Goal: Information Seeking & Learning: Learn about a topic

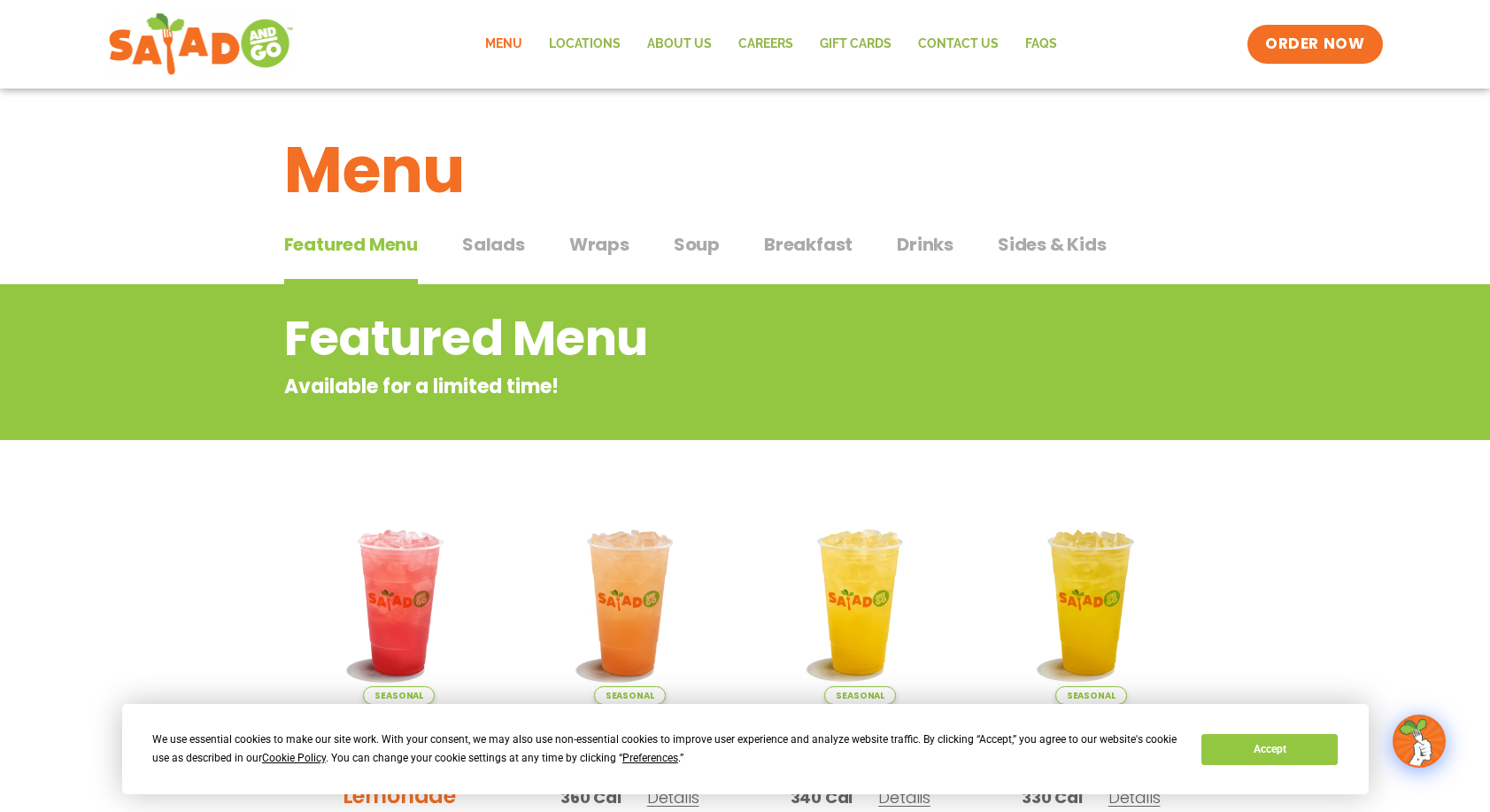
click at [700, 249] on span "Soup" at bounding box center [696, 244] width 46 height 27
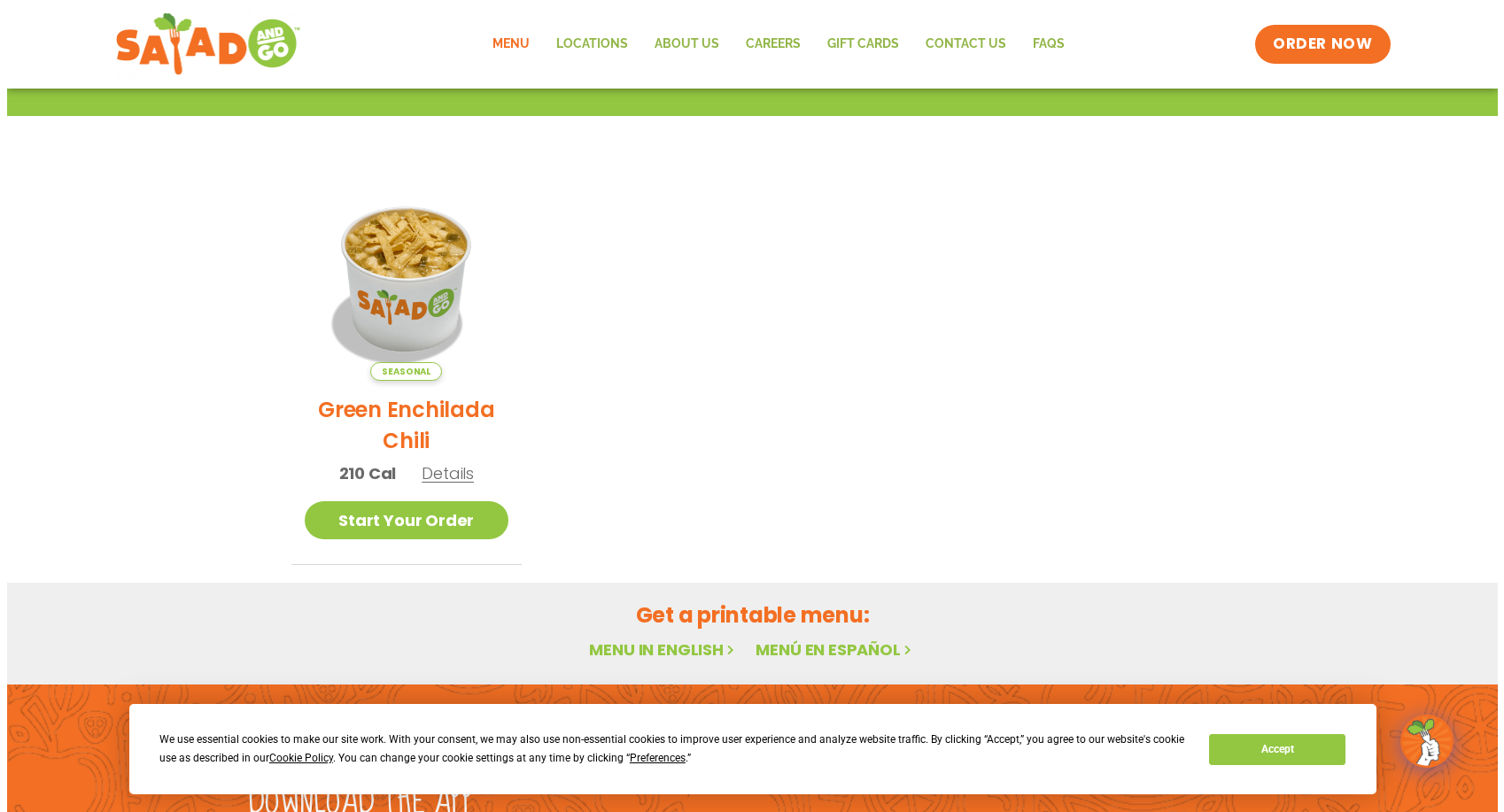
scroll to position [354, 0]
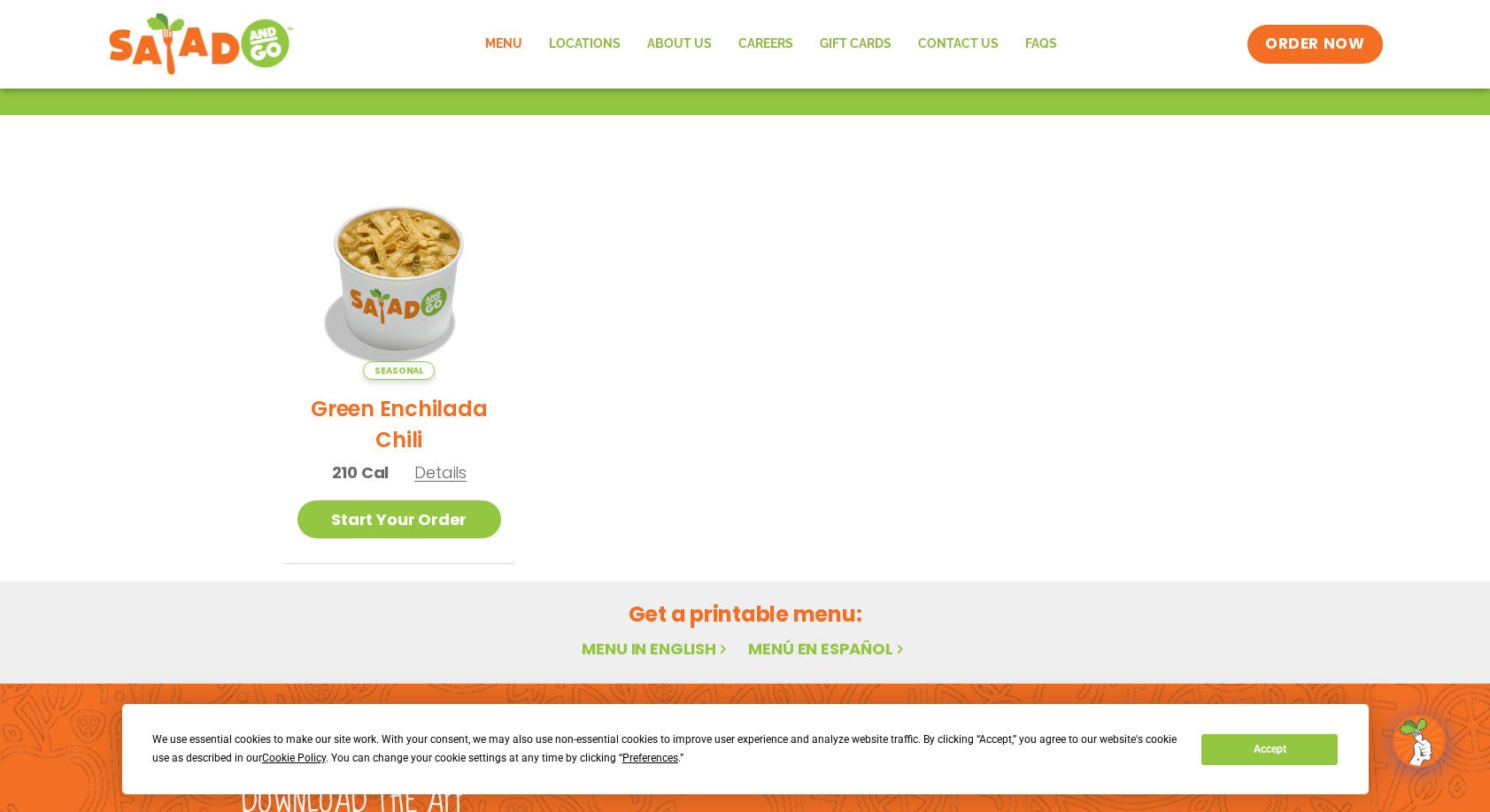
click at [443, 473] on span "Details" at bounding box center [440, 472] width 52 height 22
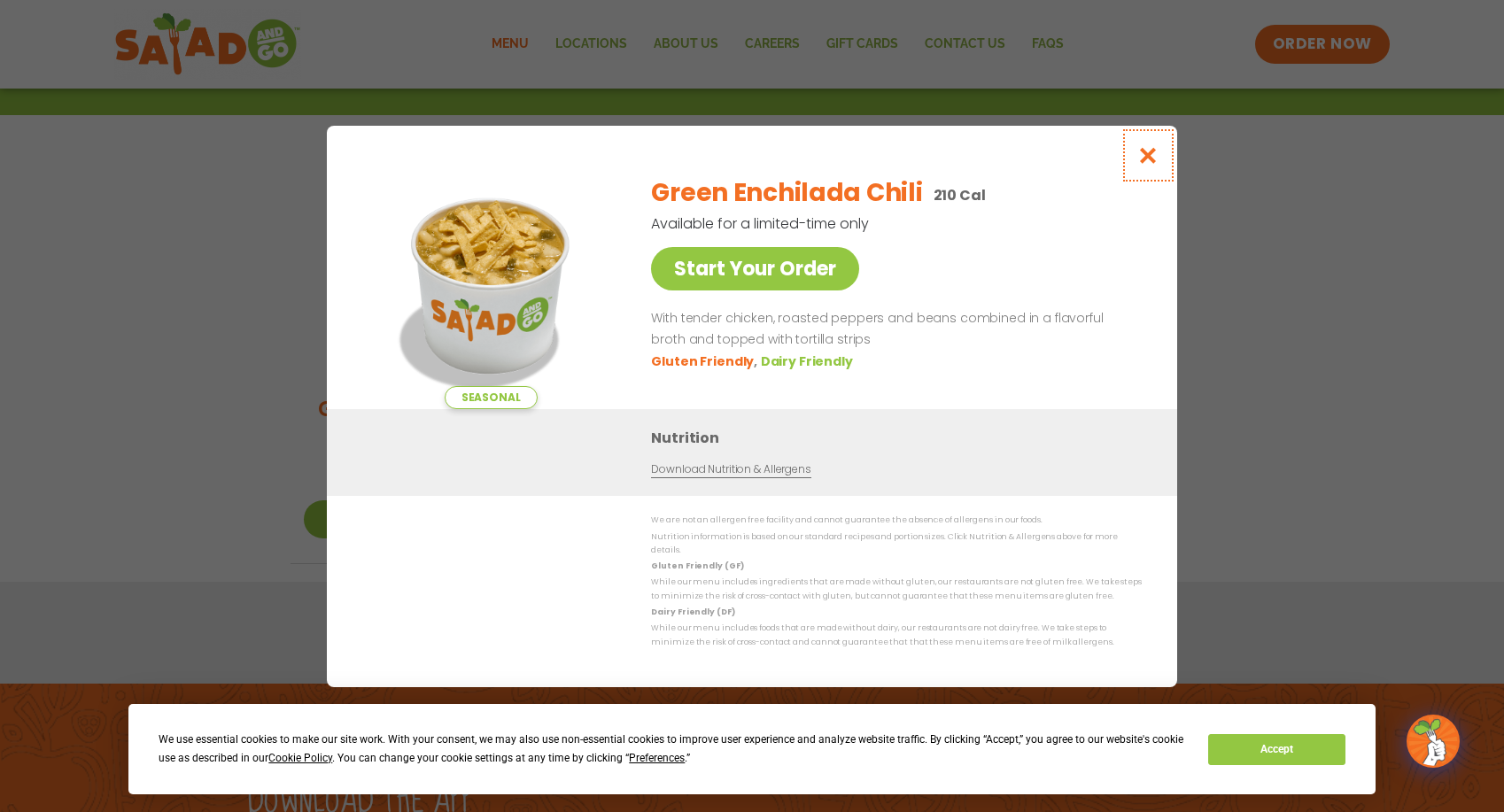
click at [1155, 153] on icon "Close modal" at bounding box center [1148, 155] width 22 height 19
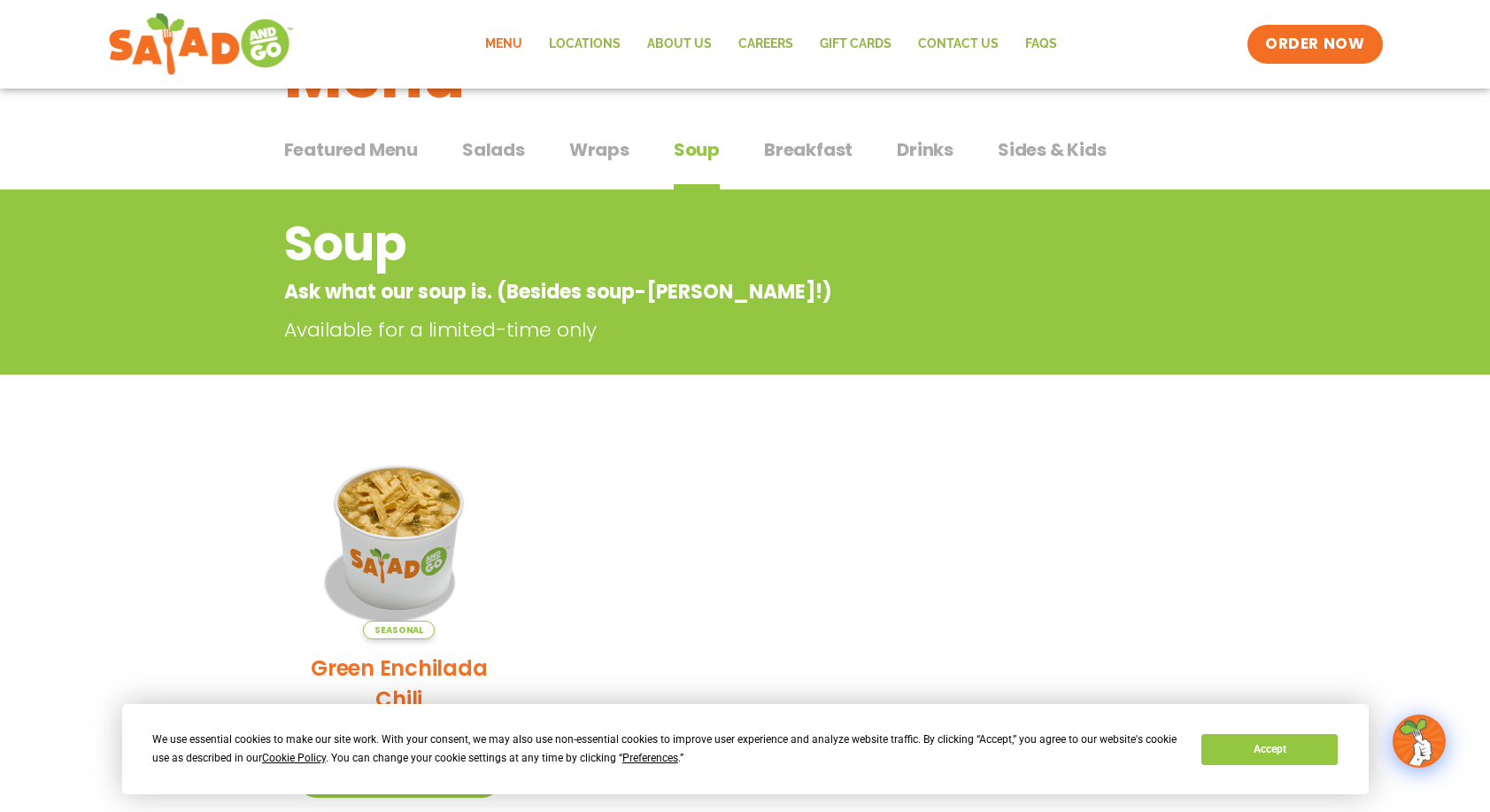
scroll to position [19, 0]
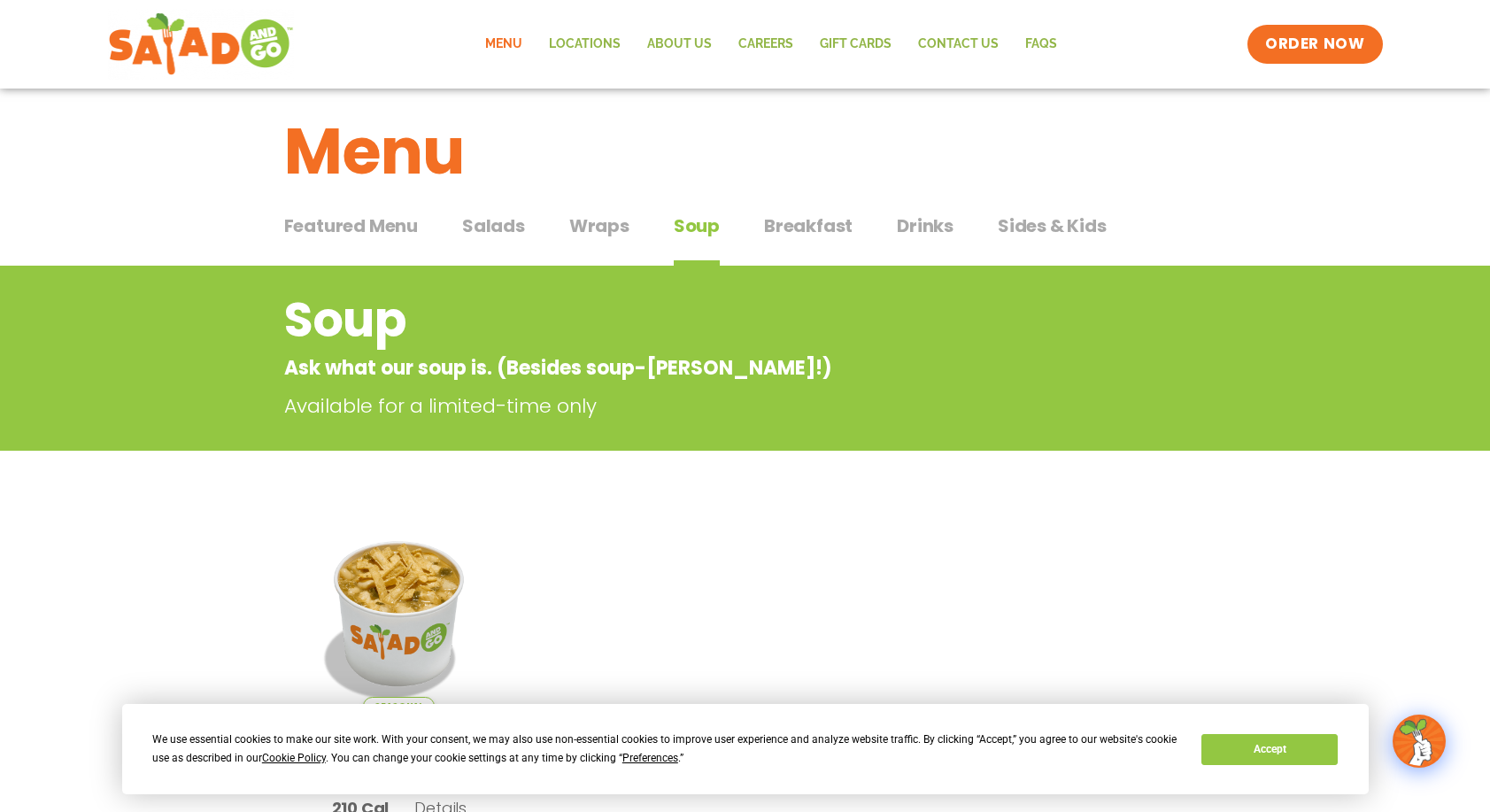
click at [495, 228] on span "Salads" at bounding box center [494, 226] width 63 height 27
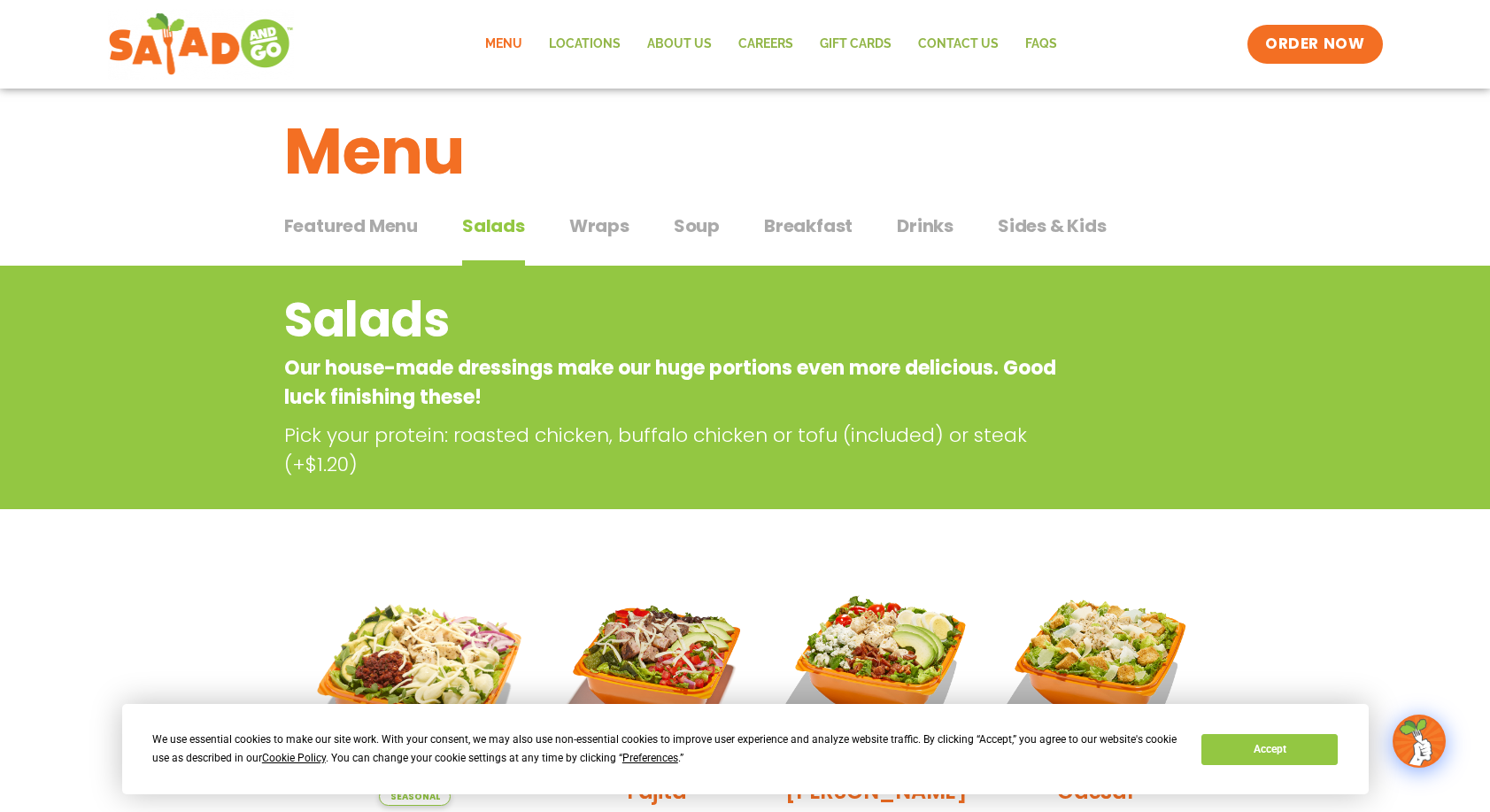
click at [609, 227] on span "Wraps" at bounding box center [599, 226] width 60 height 27
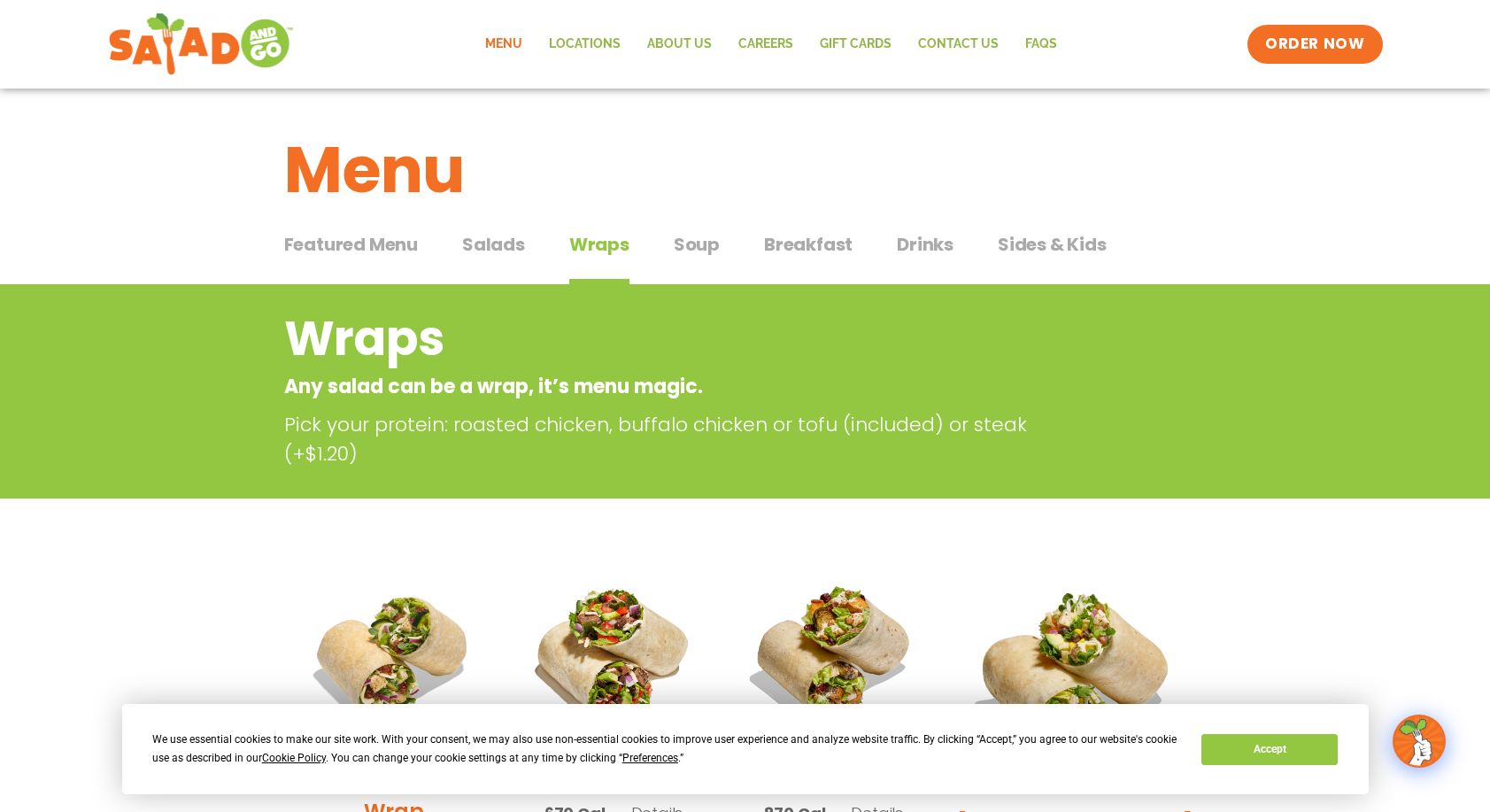
click at [495, 234] on span "Salads" at bounding box center [494, 244] width 63 height 27
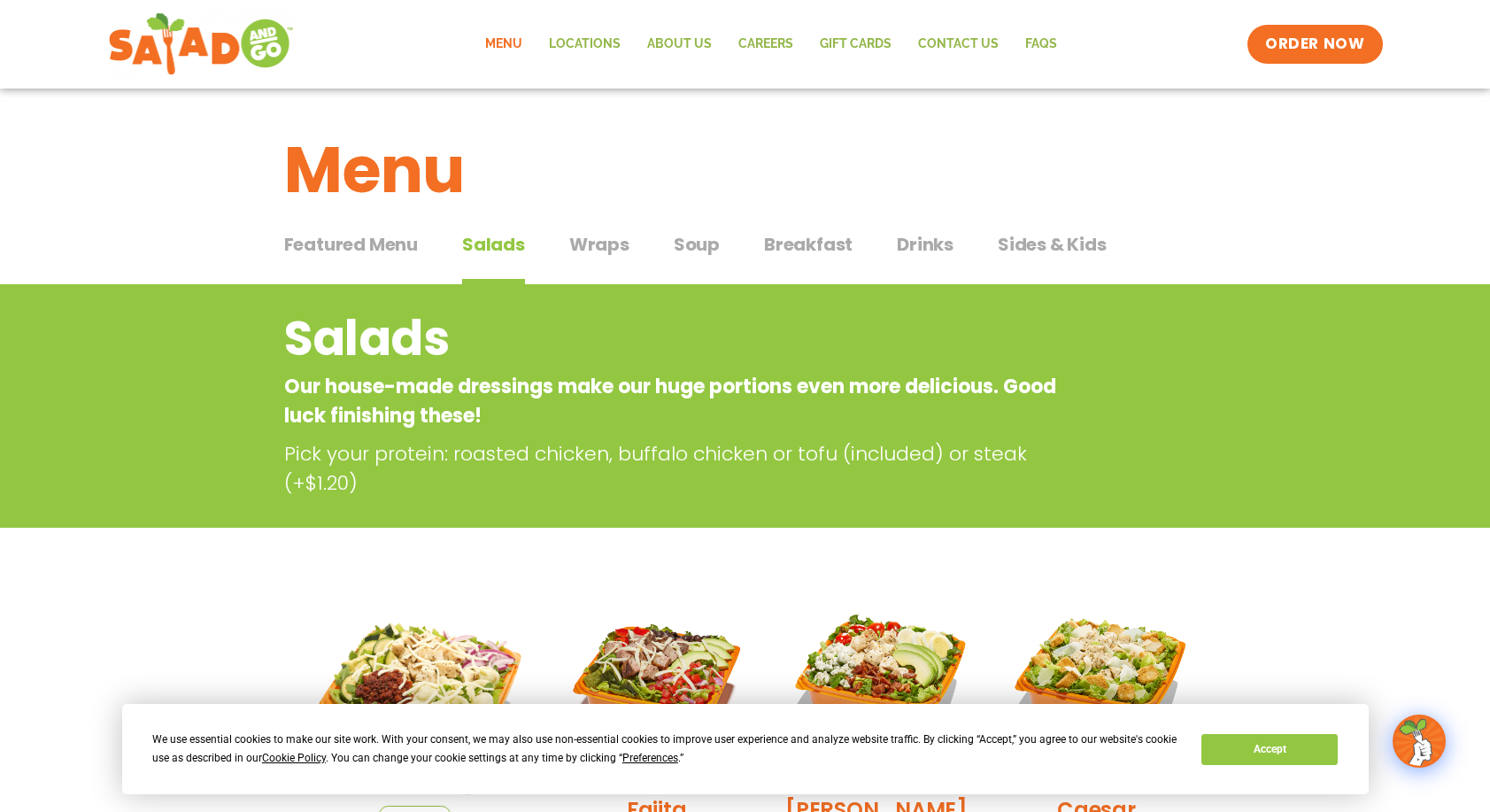
click at [804, 248] on span "Breakfast" at bounding box center [808, 244] width 89 height 27
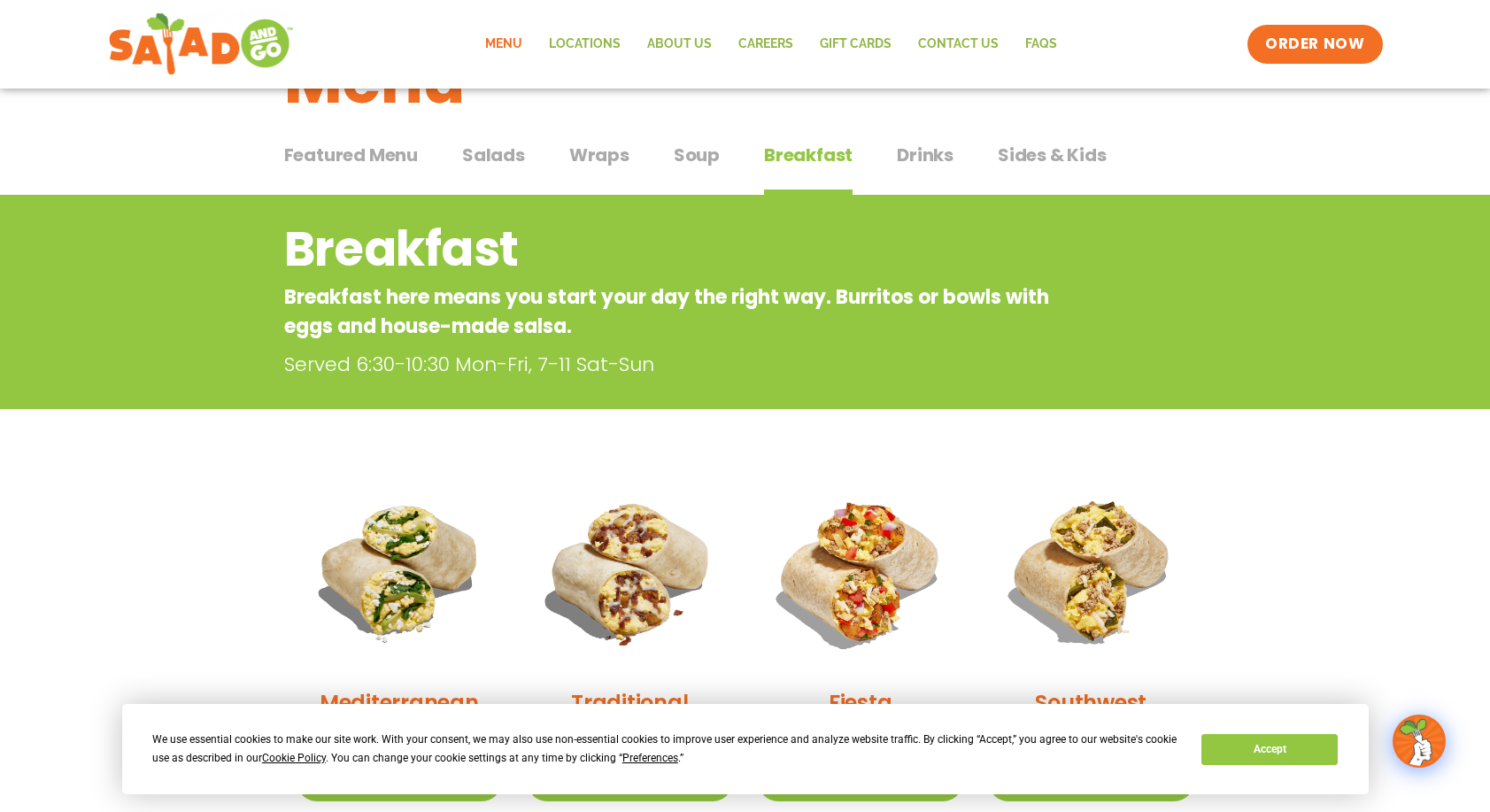
scroll to position [89, 0]
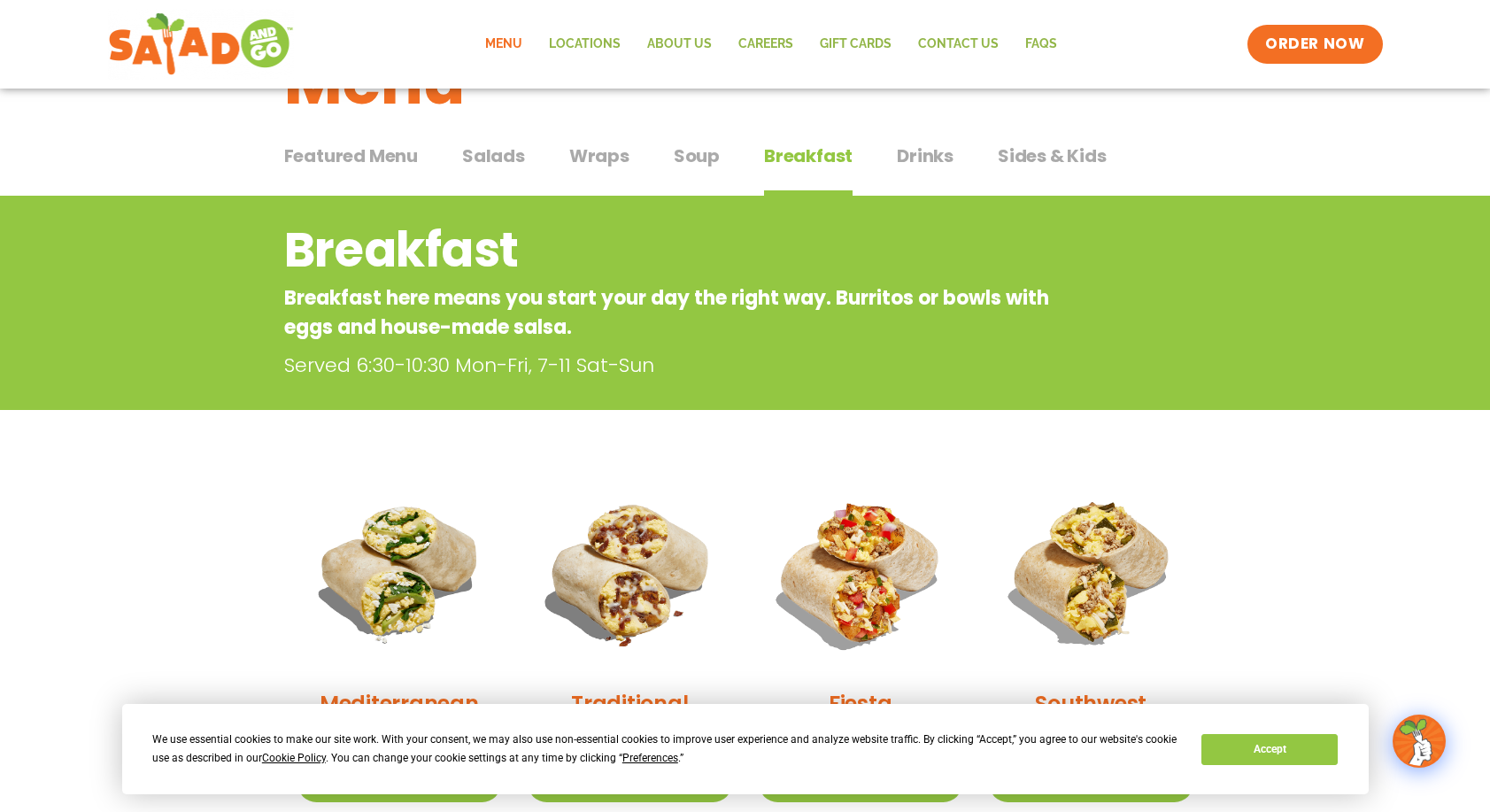
click at [690, 153] on span "Soup" at bounding box center [696, 156] width 46 height 27
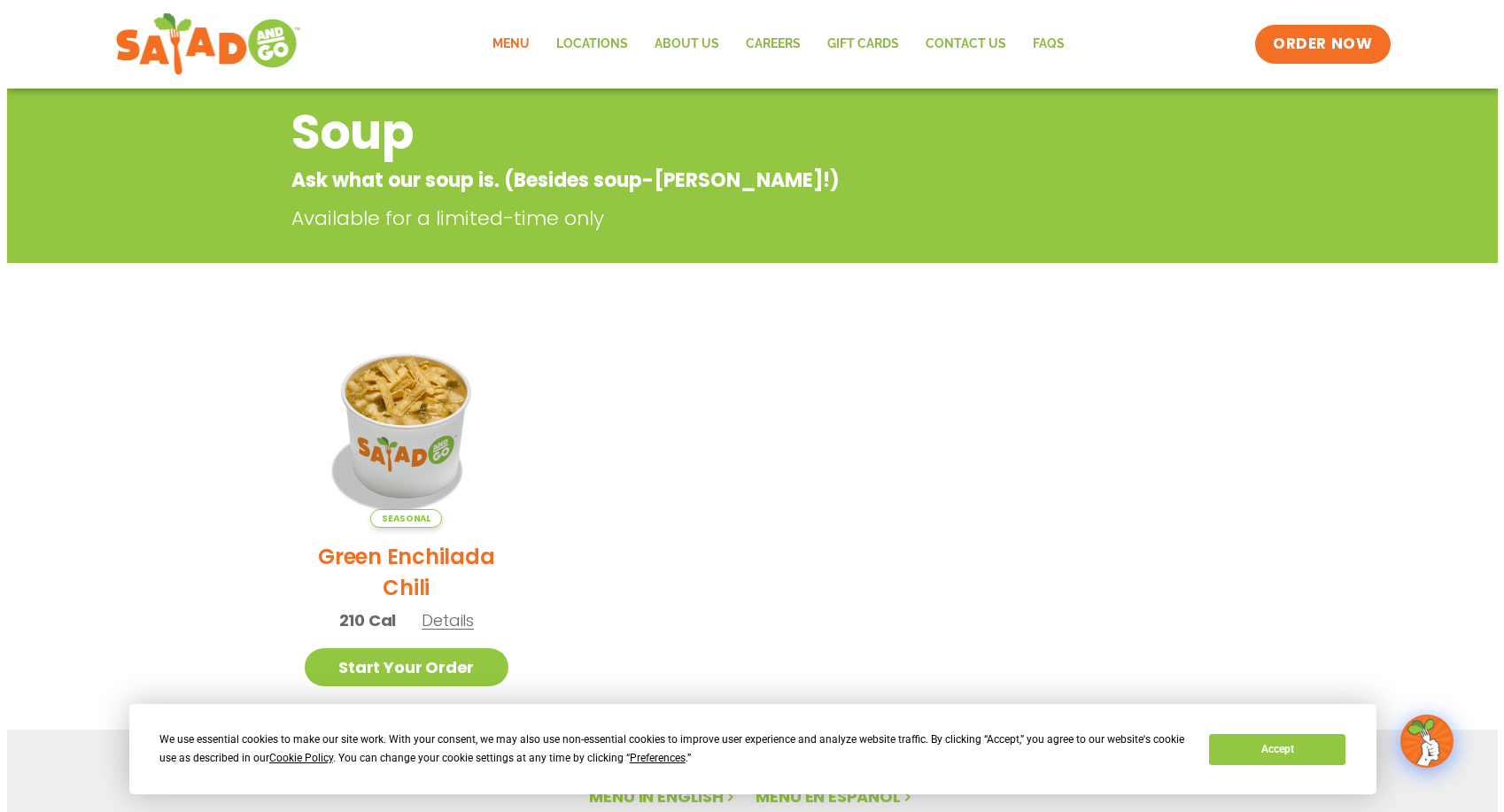
scroll to position [354, 0]
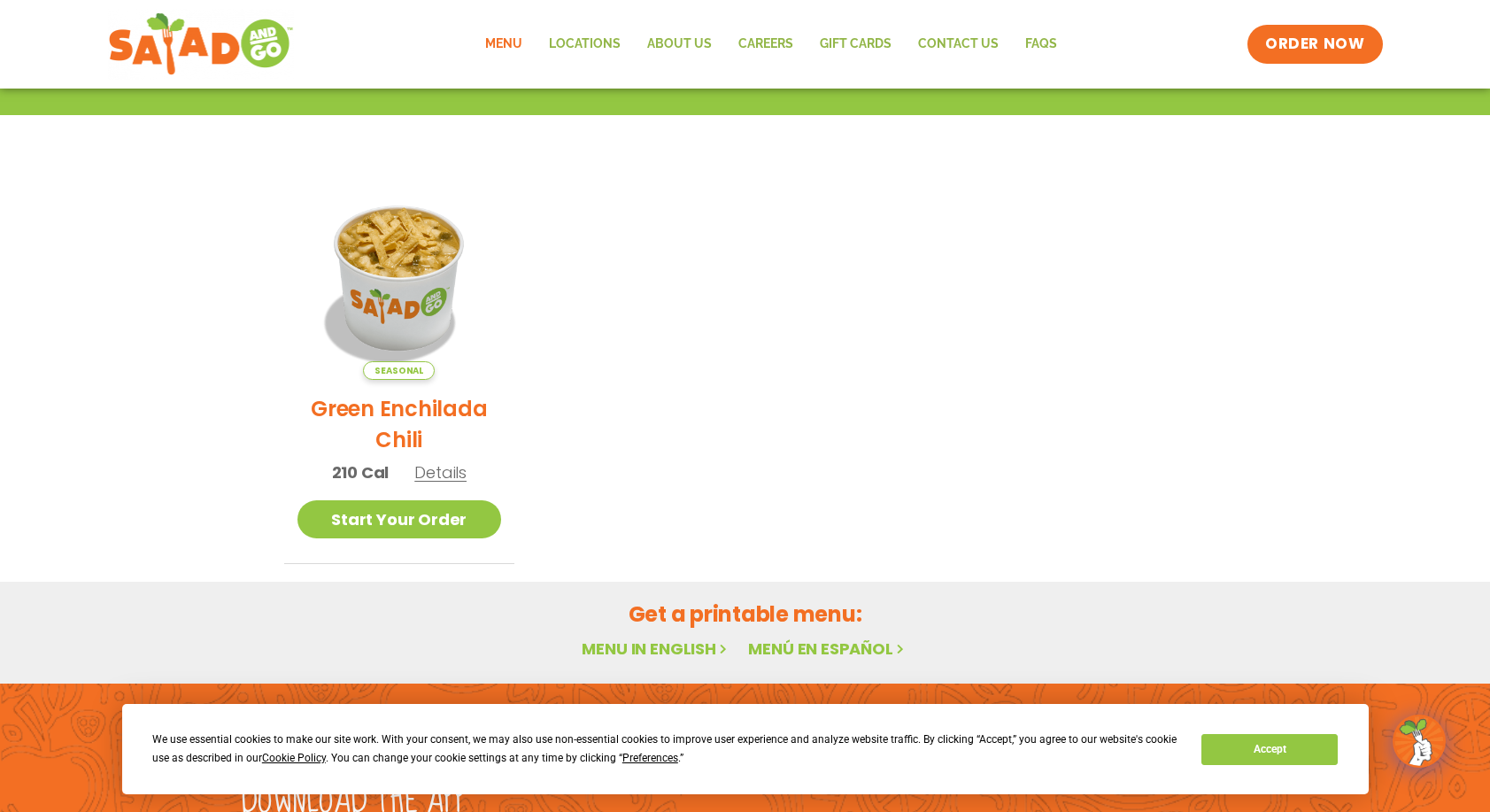
click at [446, 476] on span "Details" at bounding box center [440, 472] width 52 height 22
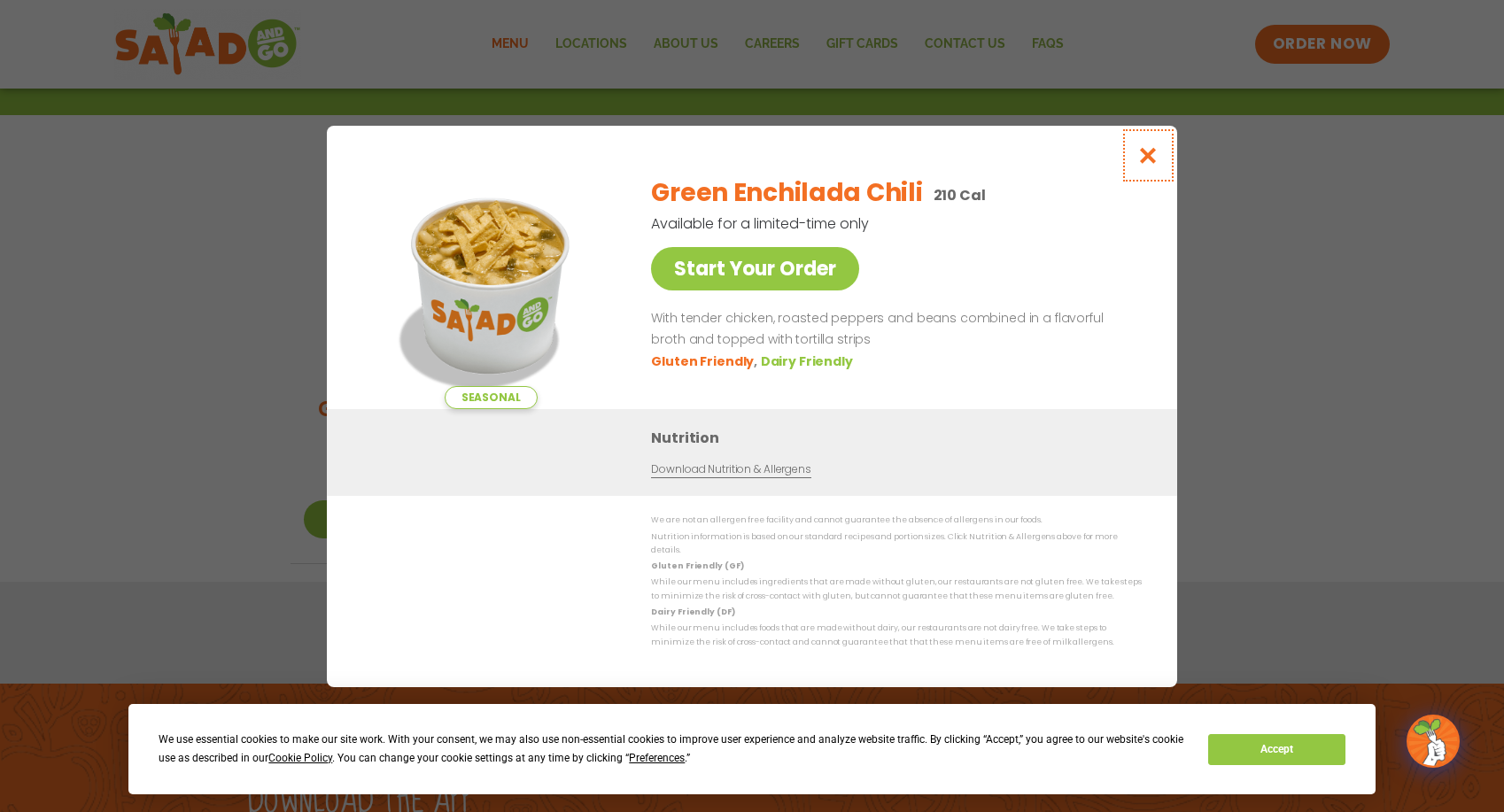
click at [1148, 165] on icon "Close modal" at bounding box center [1148, 155] width 22 height 19
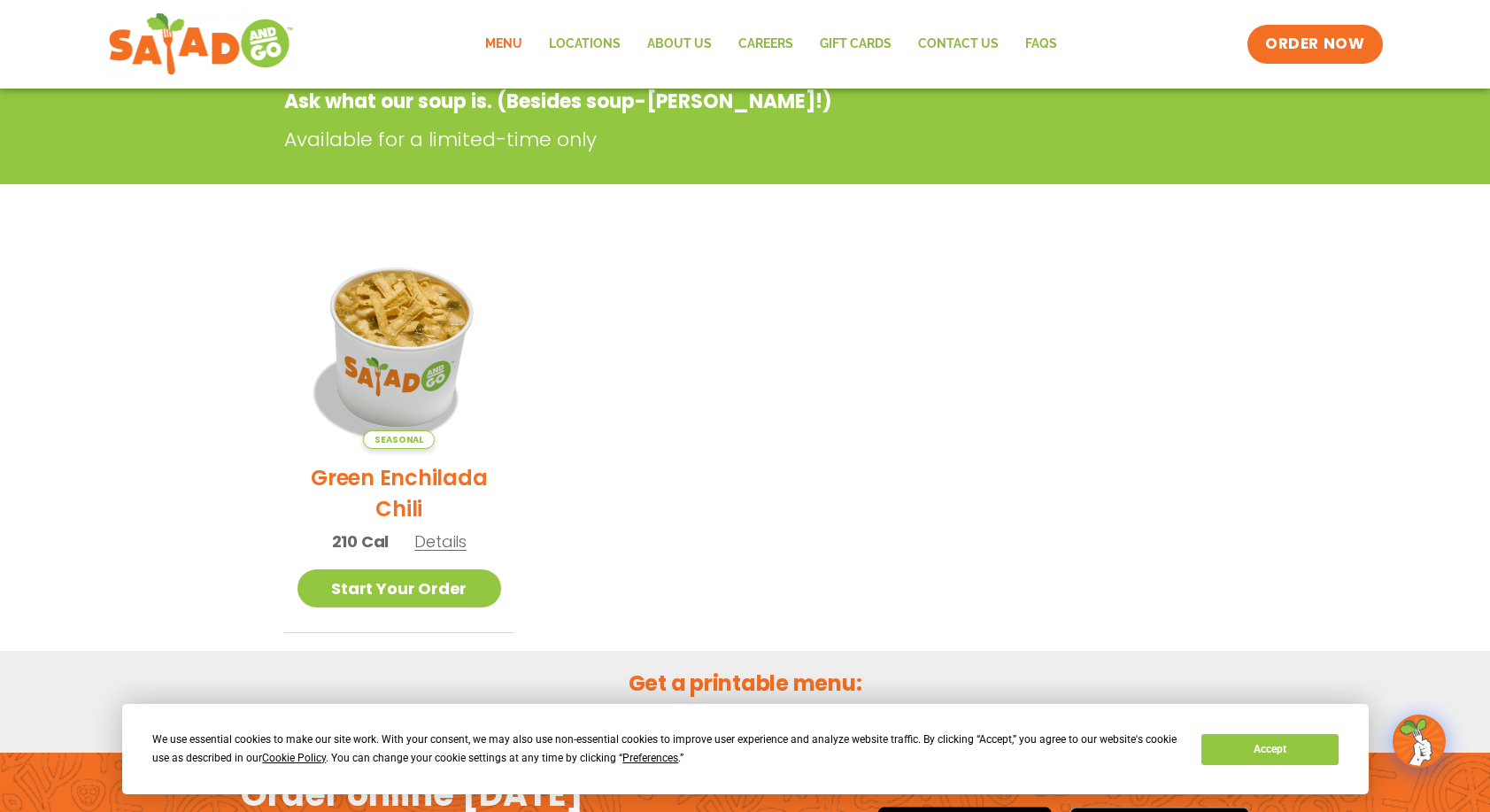
scroll to position [284, 0]
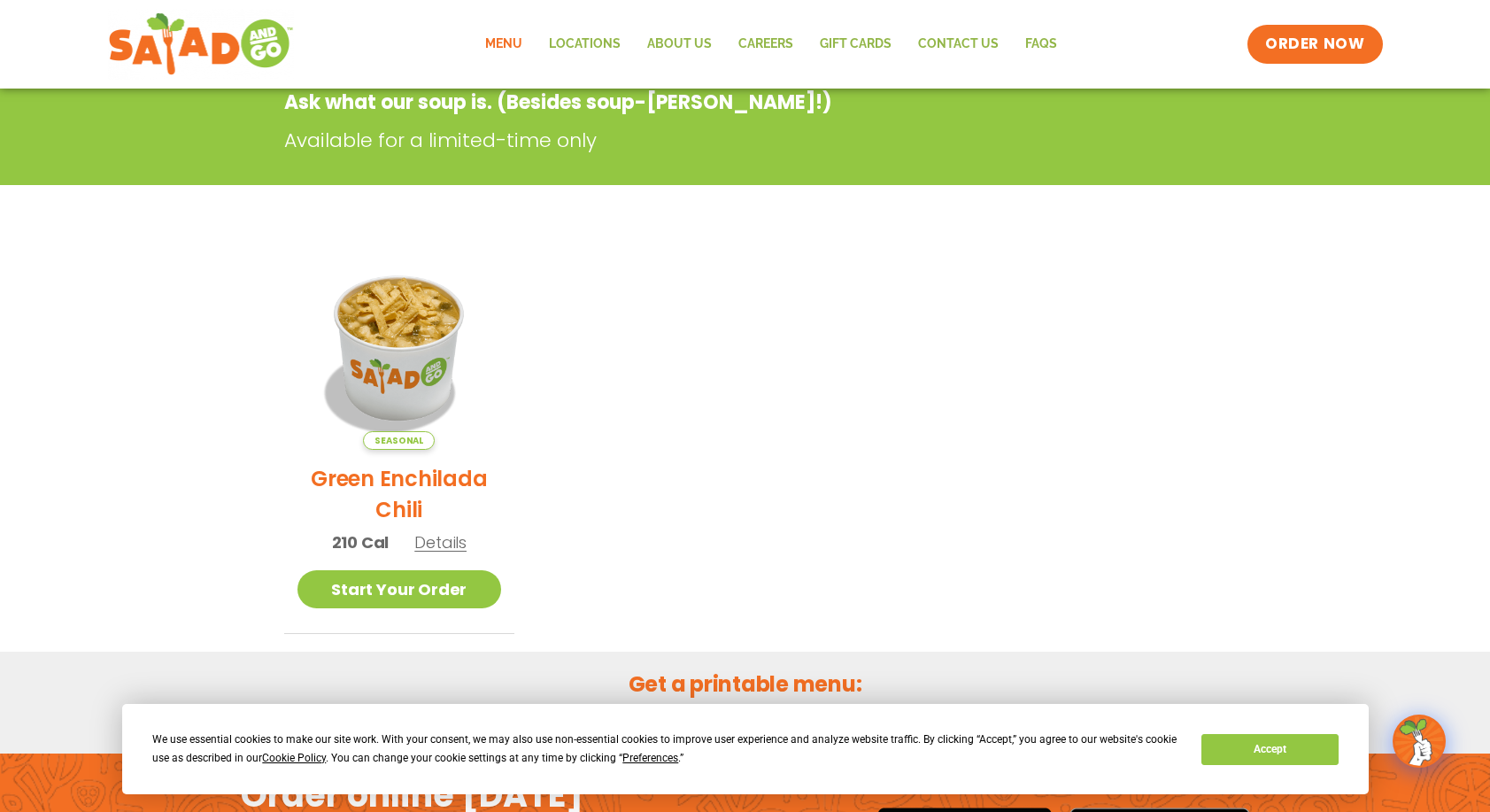
click at [542, 323] on ul "Seasonal Green Enchilada Chili 210 Cal Details Start Your Order Seasonal Start …" at bounding box center [746, 439] width 923 height 389
